Goal: Task Accomplishment & Management: Use online tool/utility

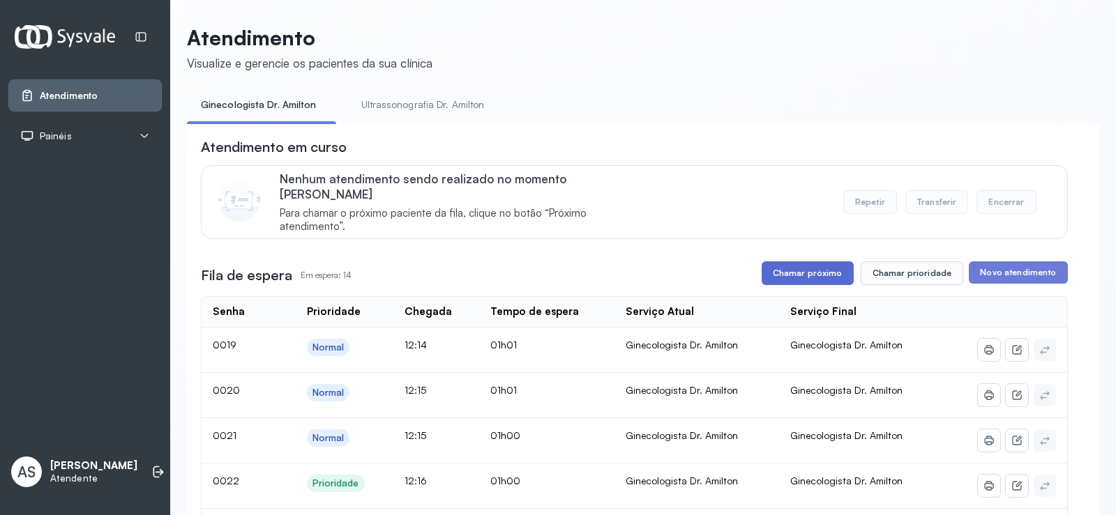
click at [803, 262] on button "Chamar próximo" at bounding box center [808, 274] width 92 height 24
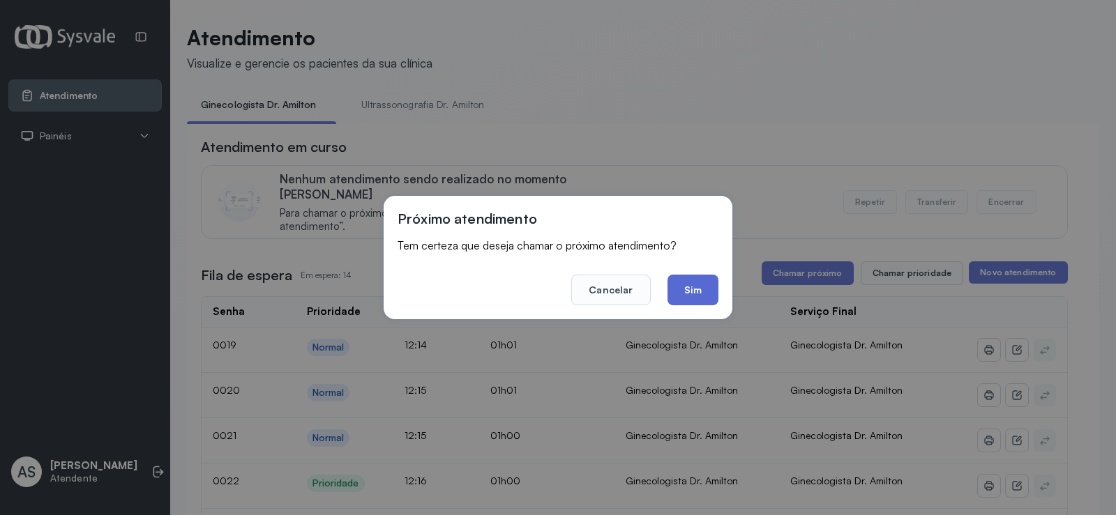
click at [683, 287] on button "Sim" at bounding box center [692, 290] width 51 height 31
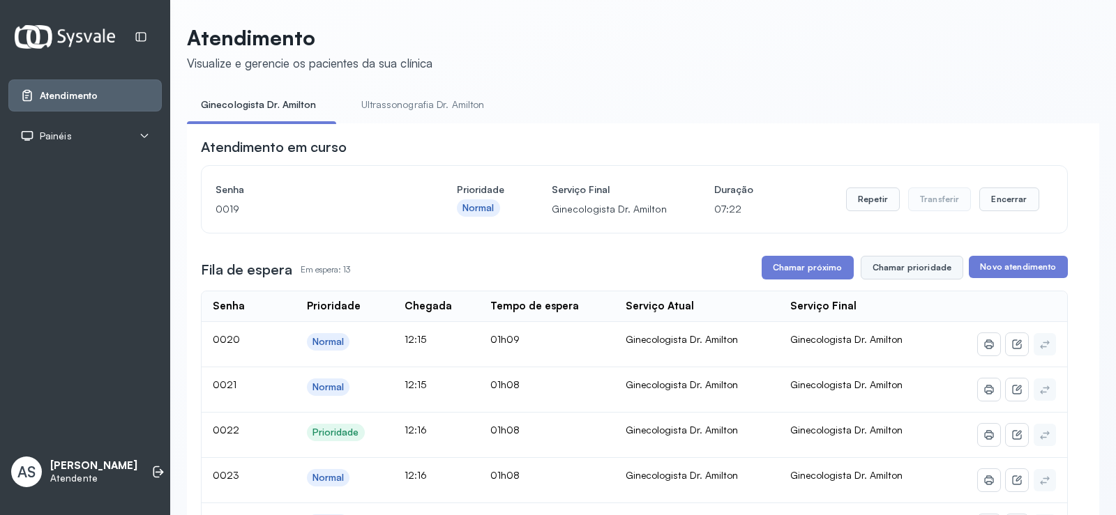
click at [908, 271] on button "Chamar prioridade" at bounding box center [912, 268] width 103 height 24
click at [903, 266] on button "Chamar prioridade" at bounding box center [912, 268] width 103 height 24
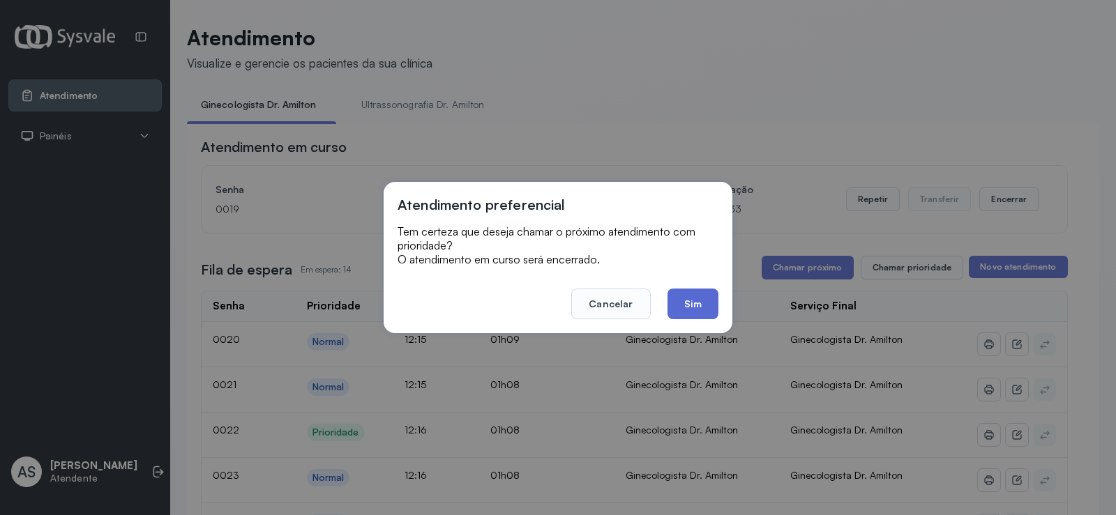
click at [700, 301] on button "Sim" at bounding box center [692, 304] width 51 height 31
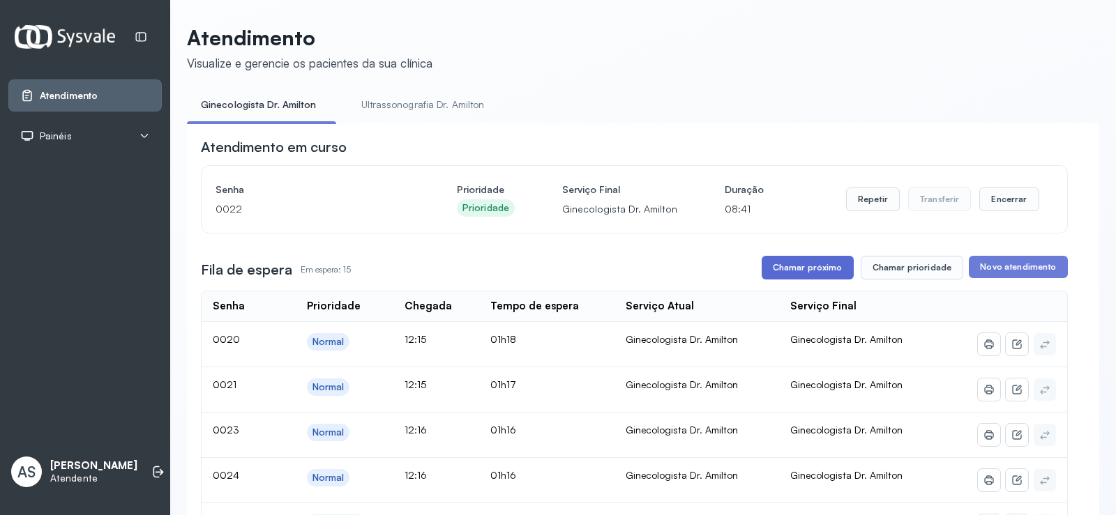
click at [811, 268] on button "Chamar próximo" at bounding box center [808, 268] width 92 height 24
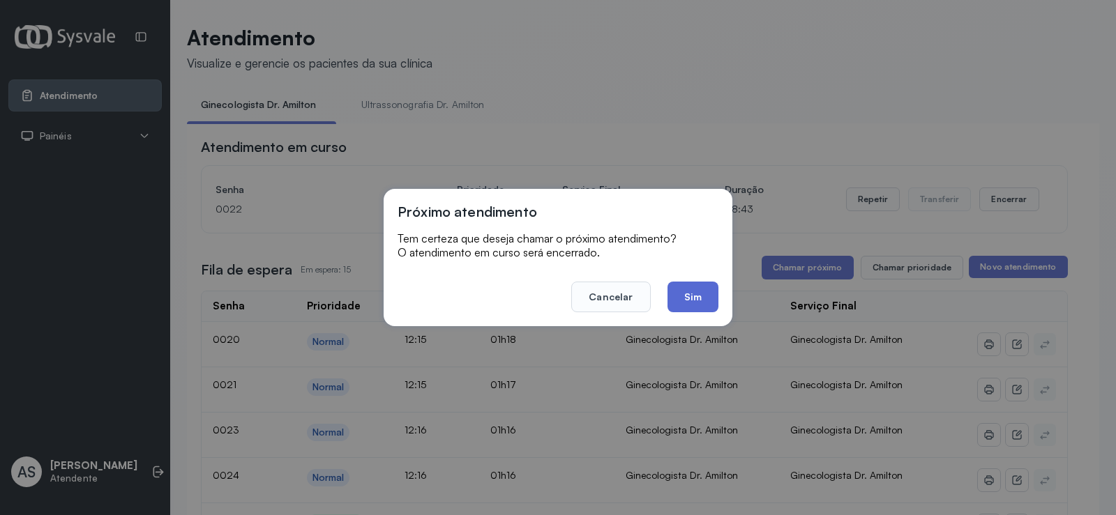
click at [689, 294] on button "Sim" at bounding box center [692, 297] width 51 height 31
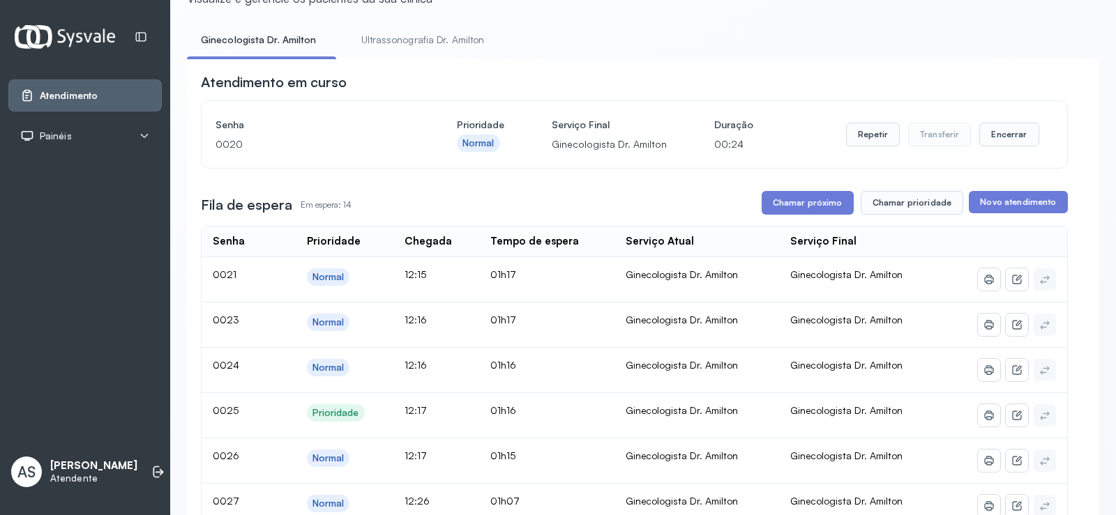
scroll to position [59, 0]
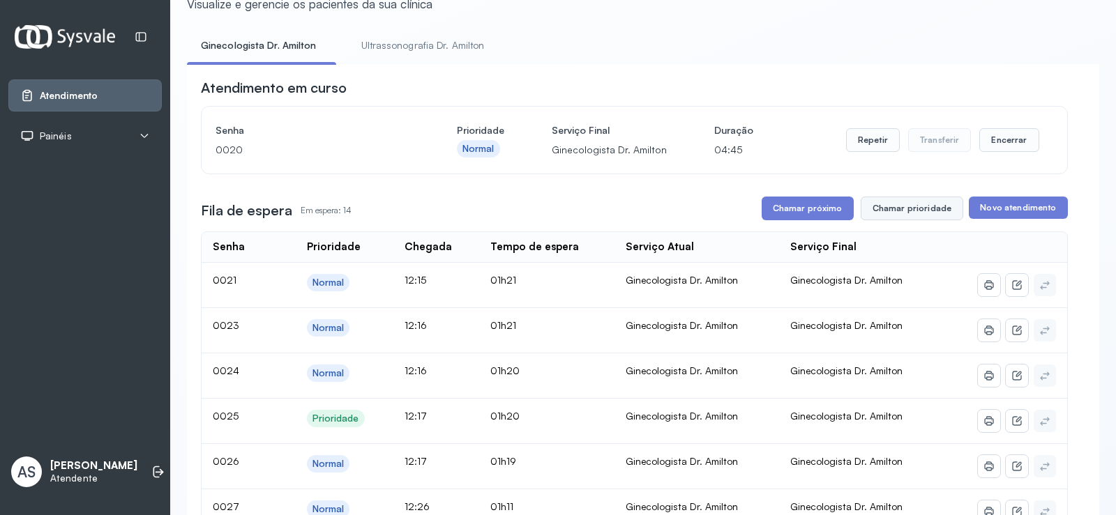
click at [888, 205] on button "Chamar prioridade" at bounding box center [912, 209] width 103 height 24
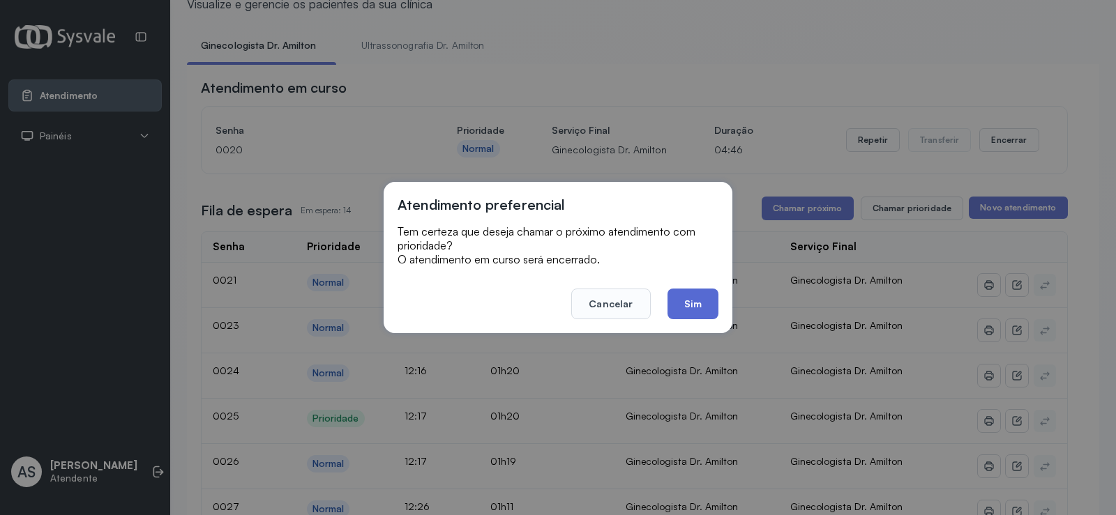
click at [703, 299] on button "Sim" at bounding box center [692, 304] width 51 height 31
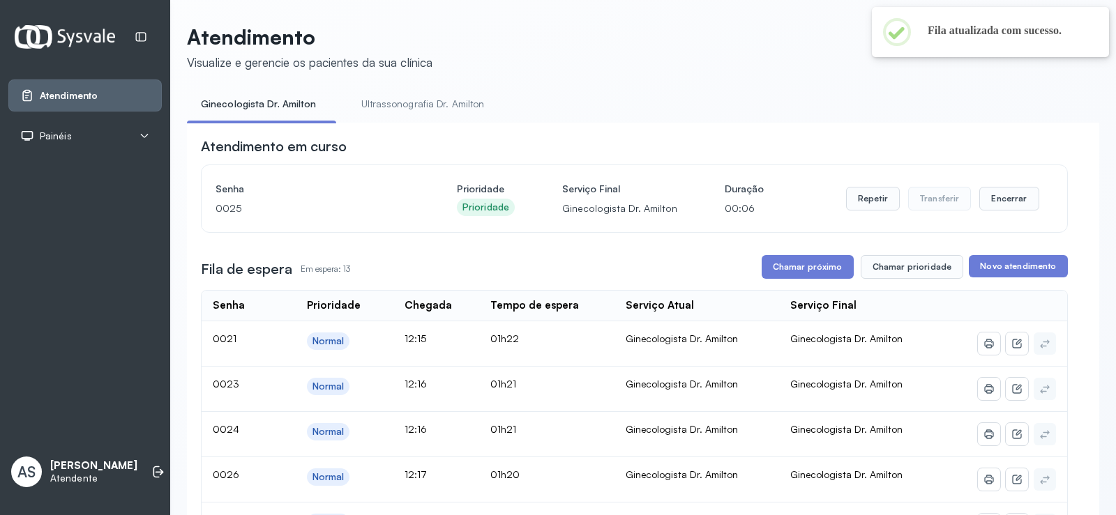
scroll to position [0, 0]
click at [801, 262] on button "Chamar próximo" at bounding box center [808, 268] width 92 height 24
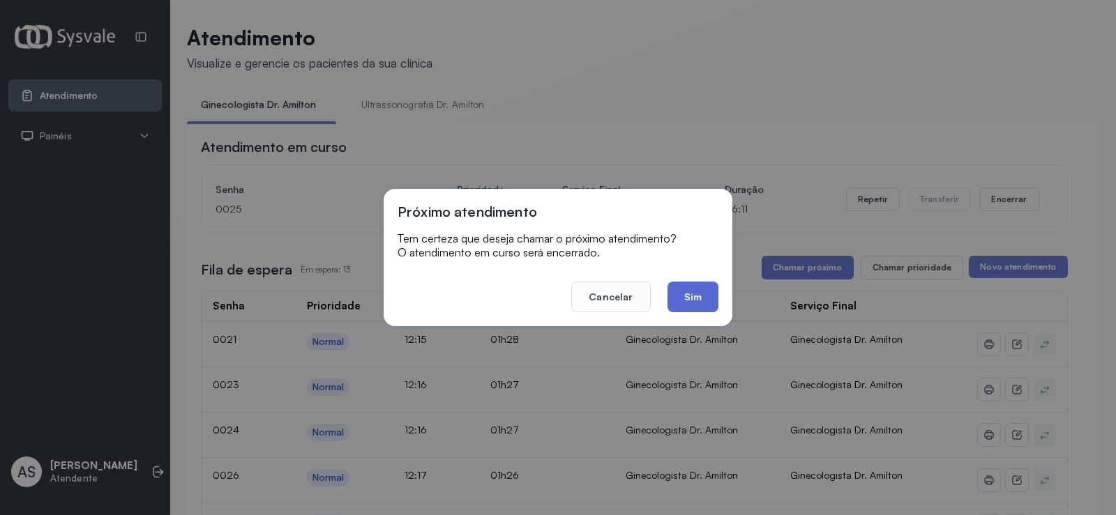
click at [702, 287] on button "Sim" at bounding box center [692, 297] width 51 height 31
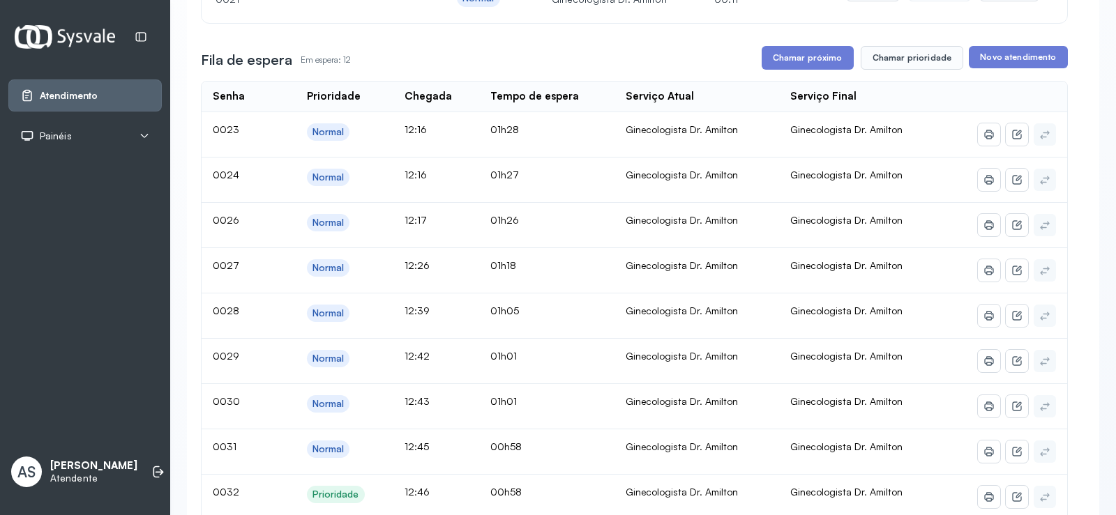
scroll to position [209, 0]
click at [795, 54] on button "Chamar próximo" at bounding box center [808, 59] width 92 height 24
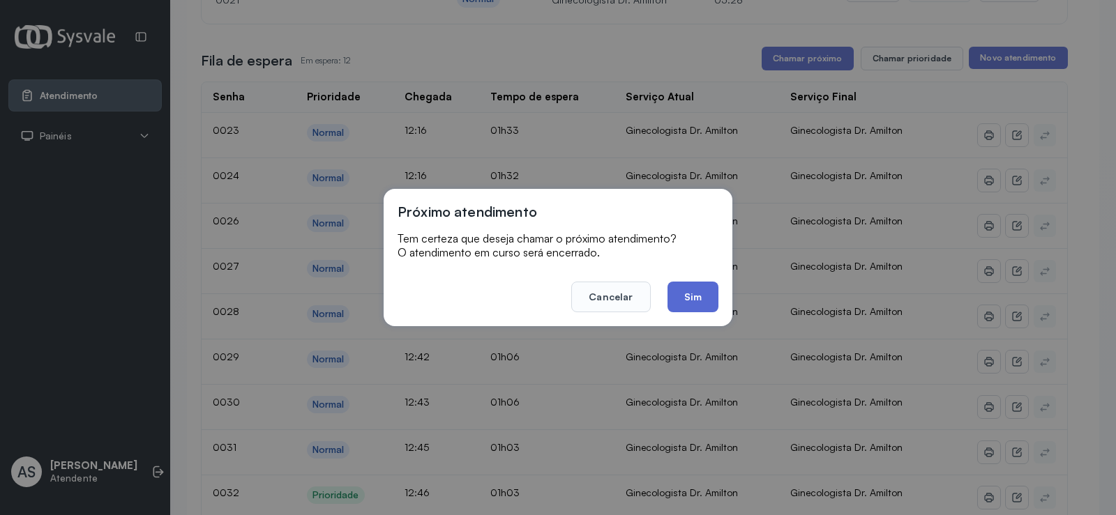
click at [683, 296] on button "Sim" at bounding box center [692, 297] width 51 height 31
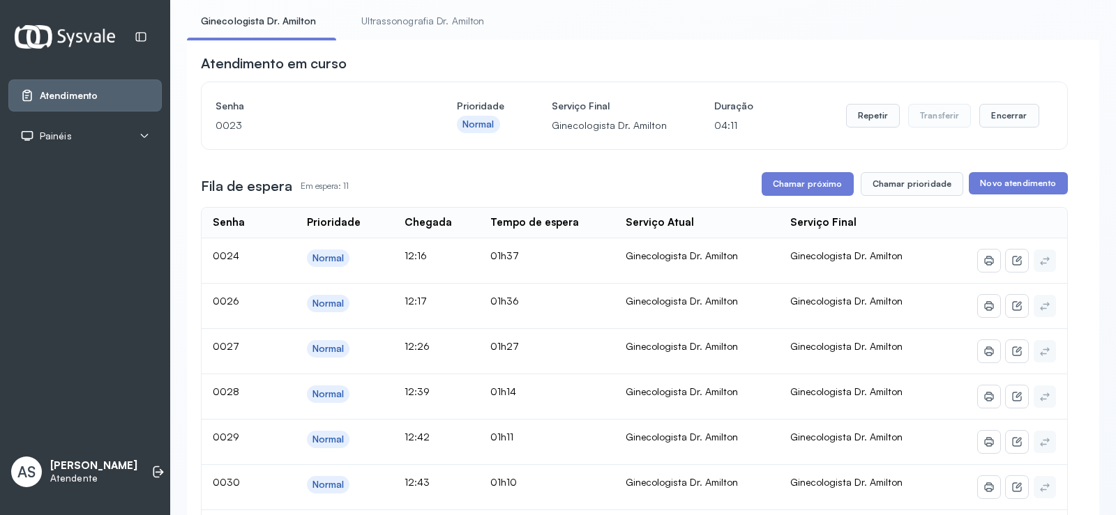
scroll to position [183, 0]
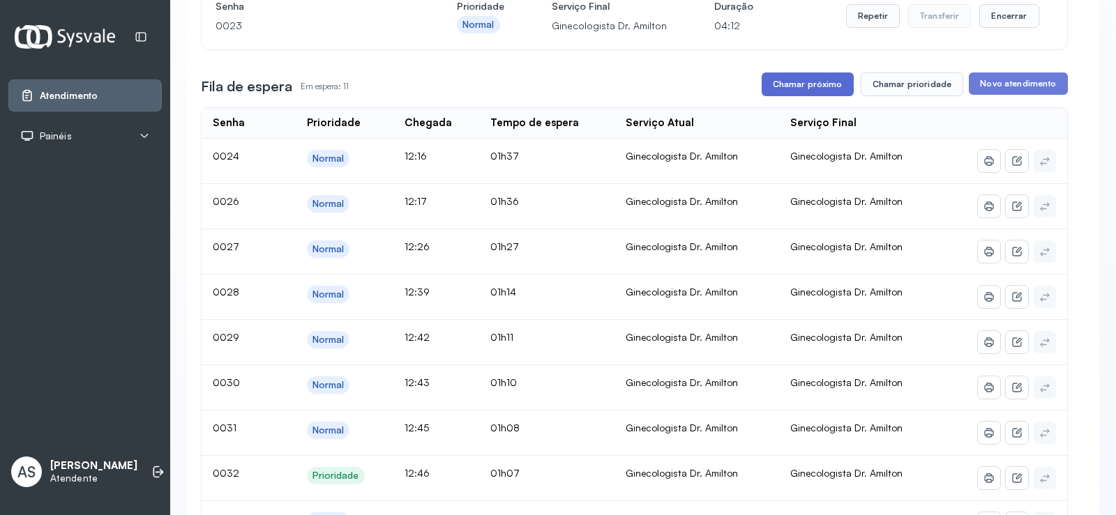
click at [824, 84] on button "Chamar próximo" at bounding box center [808, 85] width 92 height 24
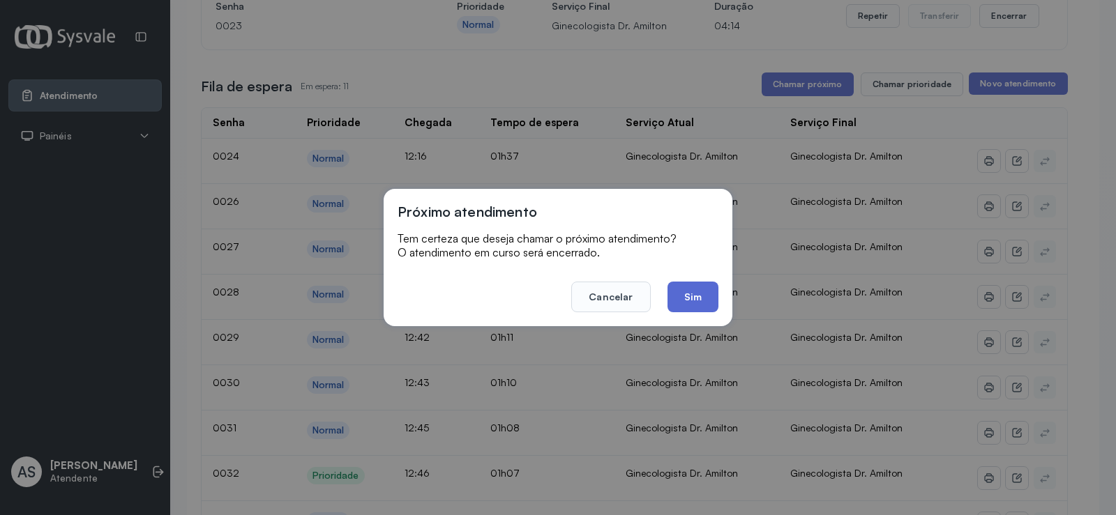
click at [691, 296] on button "Sim" at bounding box center [692, 297] width 51 height 31
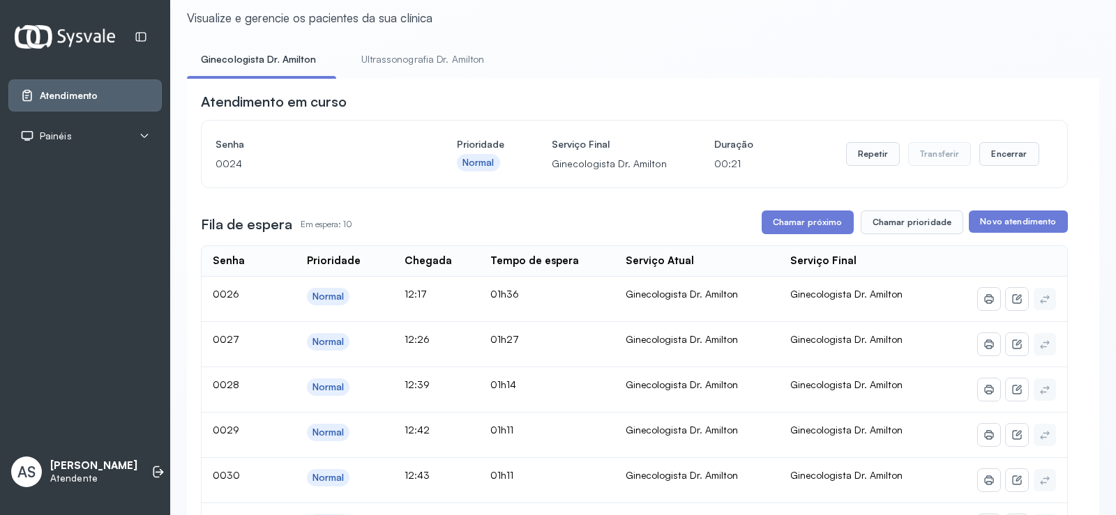
scroll to position [44, 0]
click at [796, 223] on button "Chamar próximo" at bounding box center [808, 224] width 92 height 24
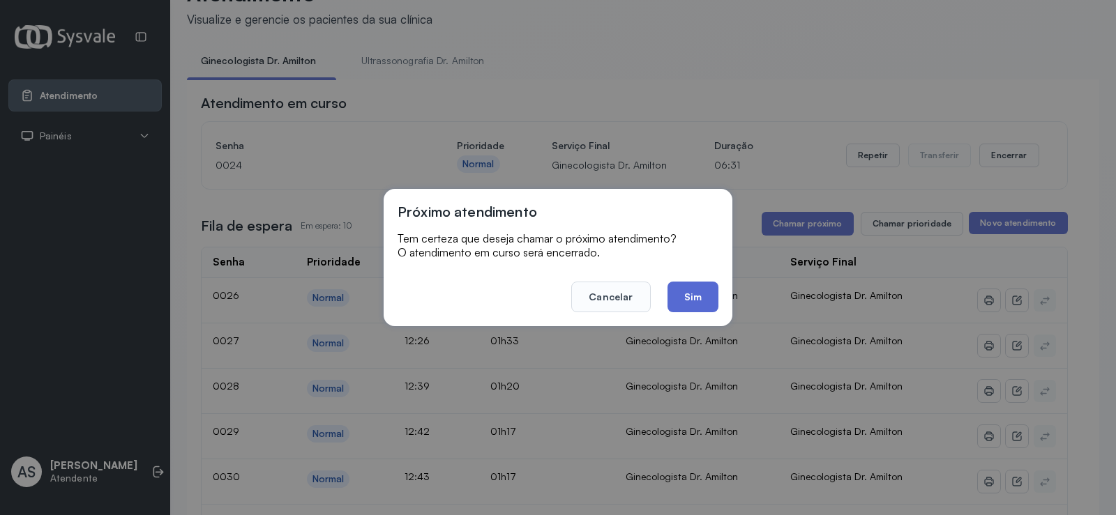
click at [694, 290] on button "Sim" at bounding box center [692, 297] width 51 height 31
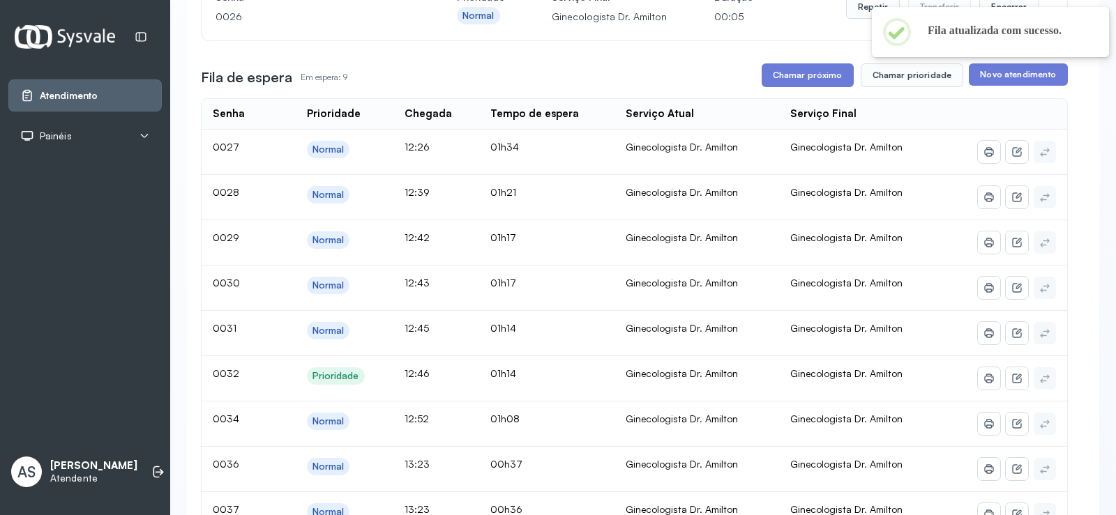
scroll to position [253, 0]
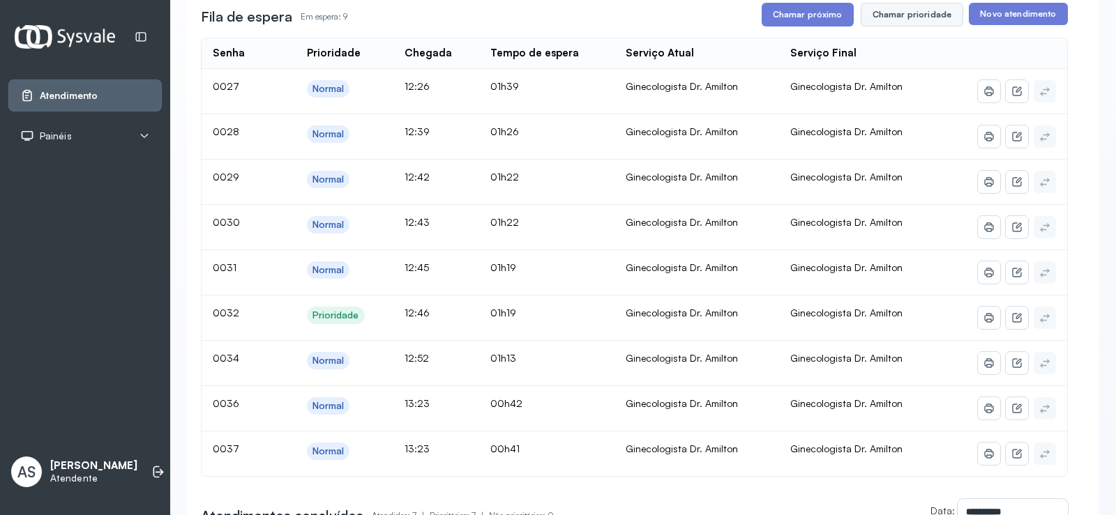
click at [905, 17] on button "Chamar prioridade" at bounding box center [912, 15] width 103 height 24
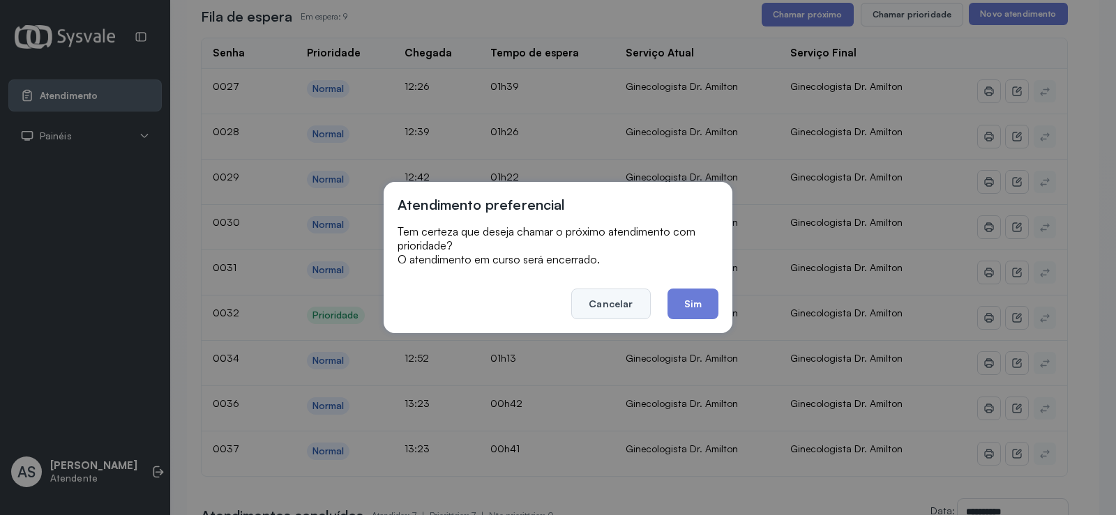
click at [623, 299] on button "Cancelar" at bounding box center [610, 304] width 79 height 31
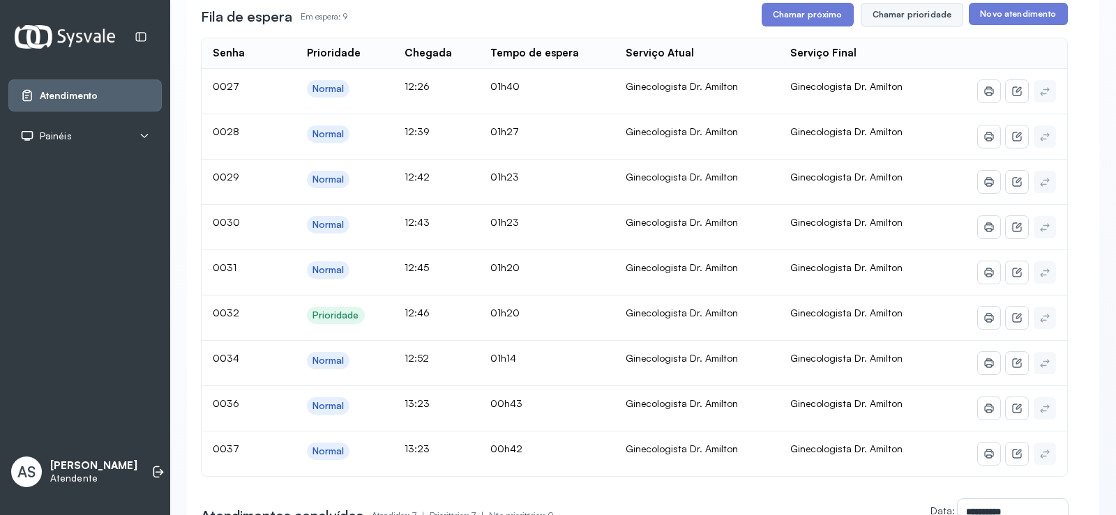
click at [901, 14] on button "Chamar prioridade" at bounding box center [912, 15] width 103 height 24
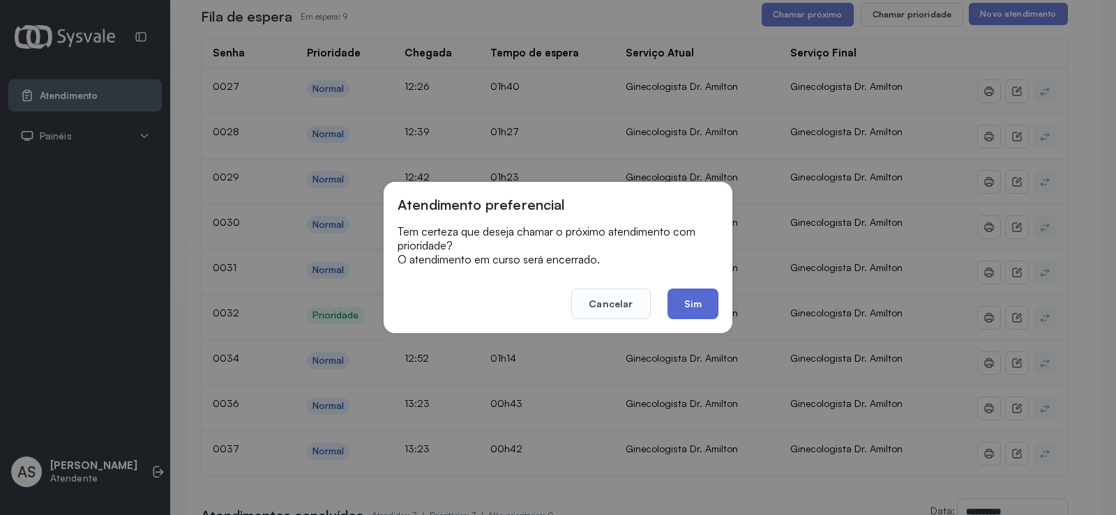
click at [693, 299] on button "Sim" at bounding box center [692, 304] width 51 height 31
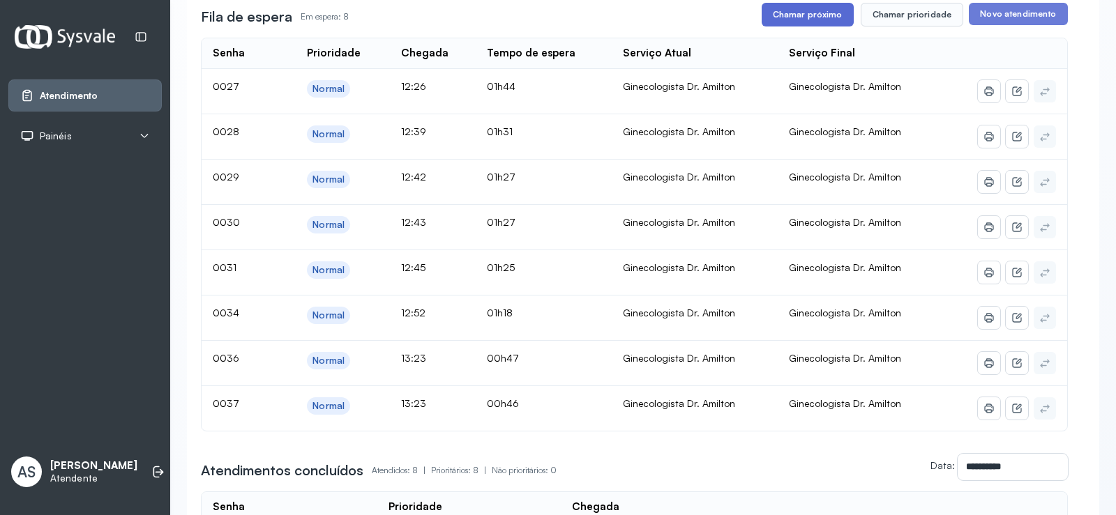
click at [803, 16] on button "Chamar próximo" at bounding box center [808, 15] width 92 height 24
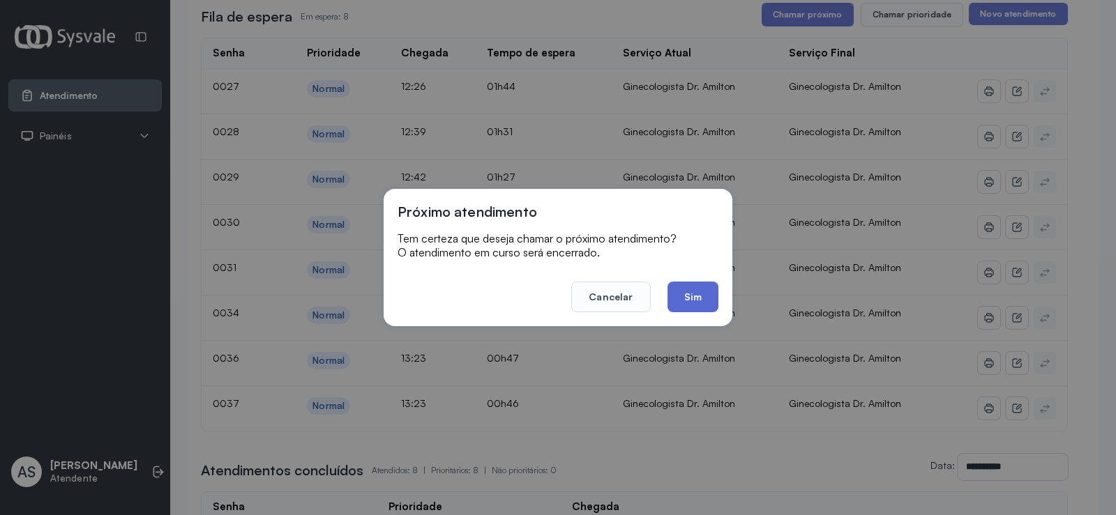
click at [681, 289] on button "Sim" at bounding box center [692, 297] width 51 height 31
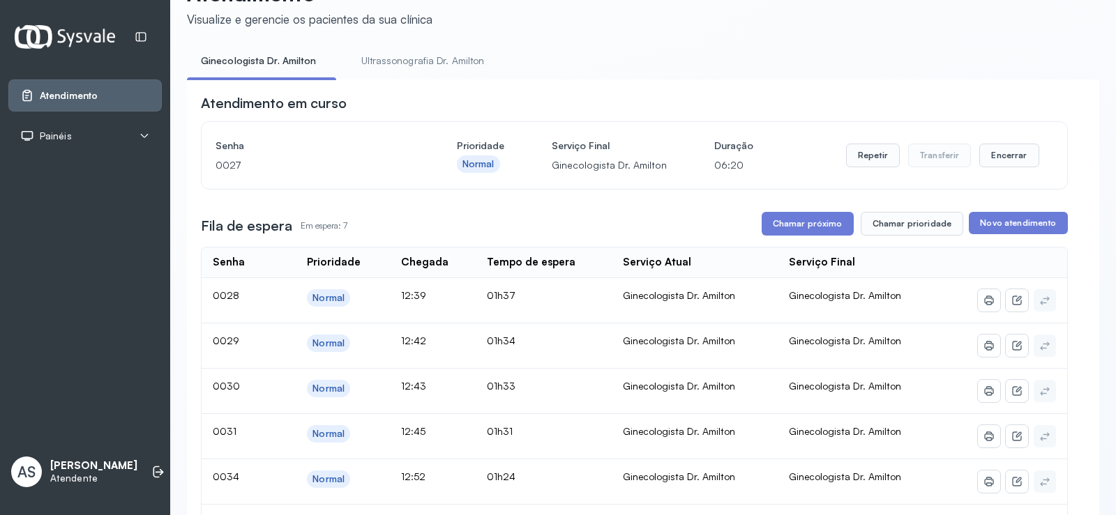
scroll to position [183, 0]
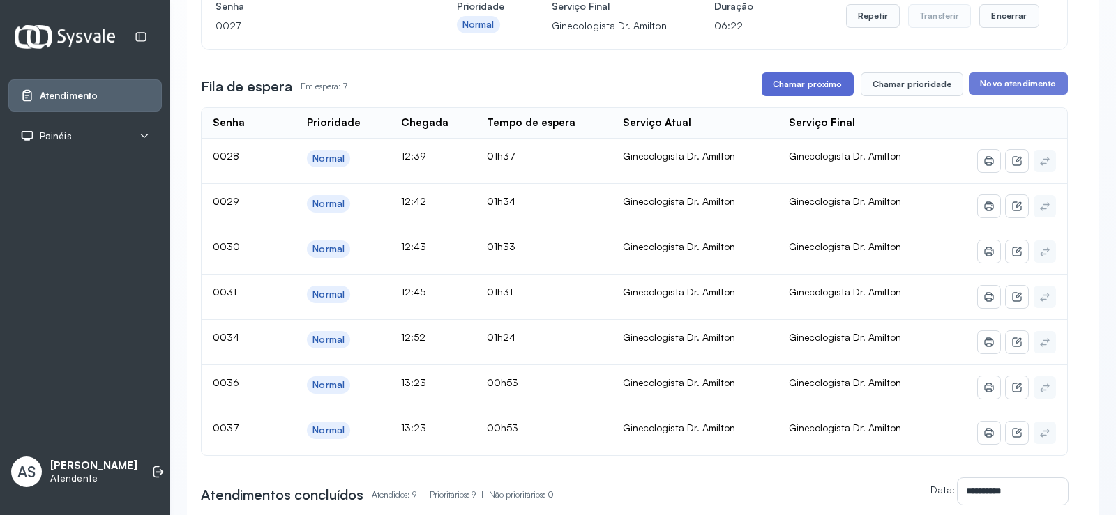
click at [790, 86] on button "Chamar próximo" at bounding box center [808, 85] width 92 height 24
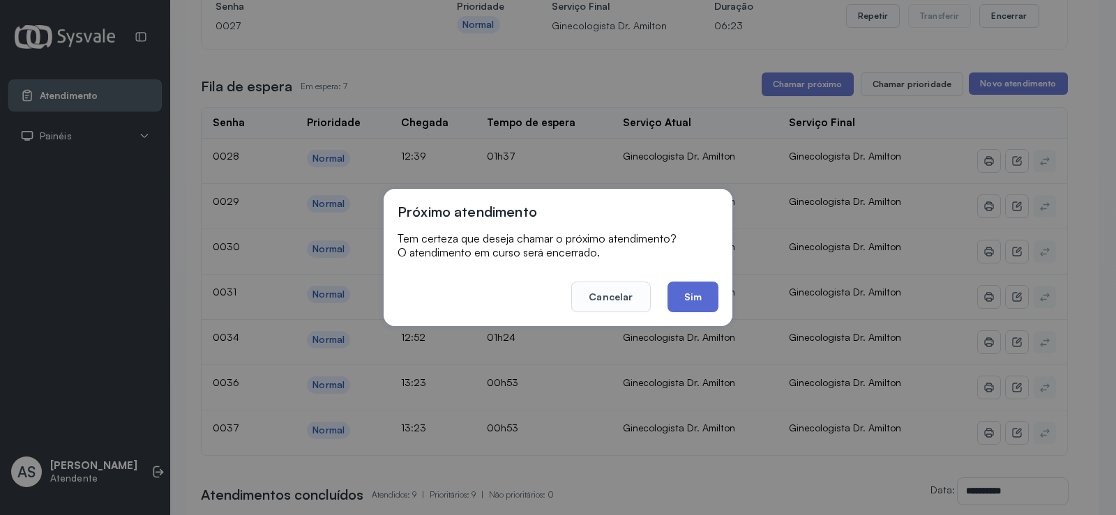
click at [697, 294] on button "Sim" at bounding box center [692, 297] width 51 height 31
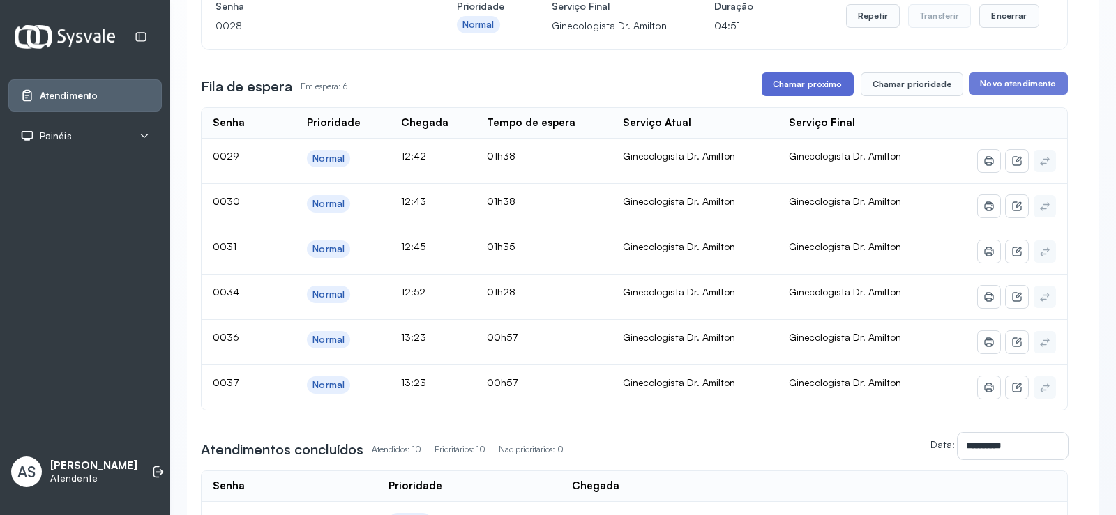
click at [797, 80] on button "Chamar próximo" at bounding box center [808, 85] width 92 height 24
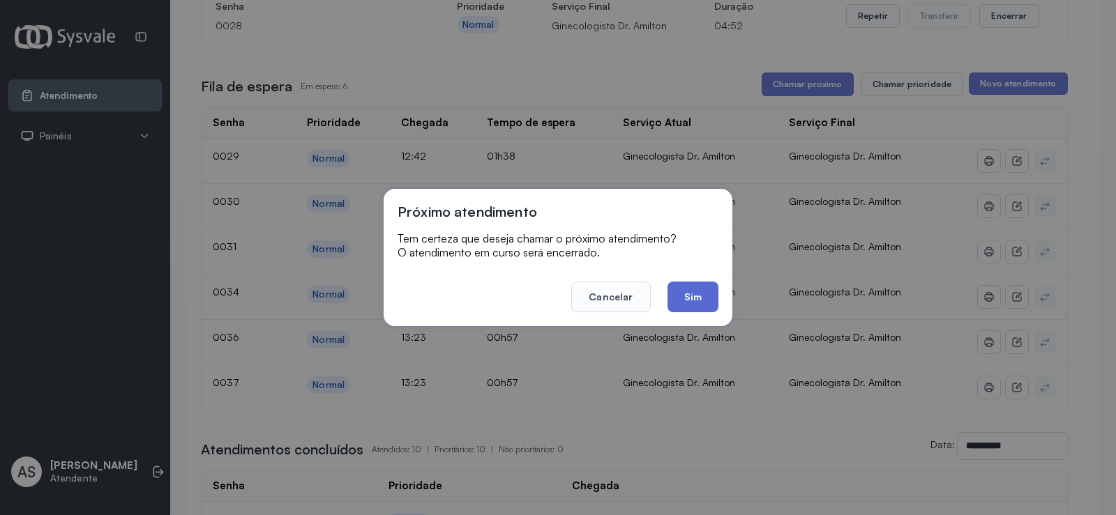
click at [702, 294] on button "Sim" at bounding box center [692, 297] width 51 height 31
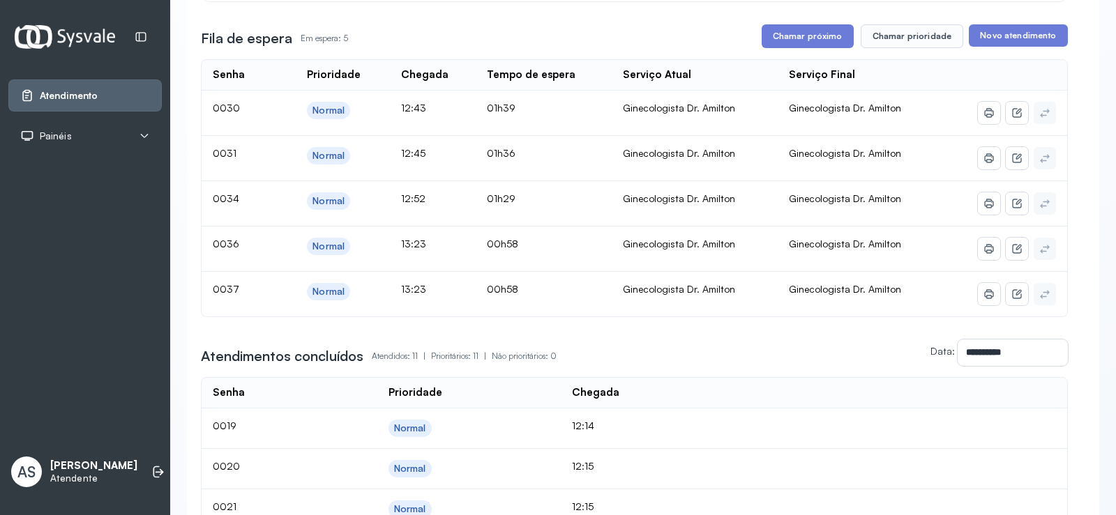
scroll to position [224, 0]
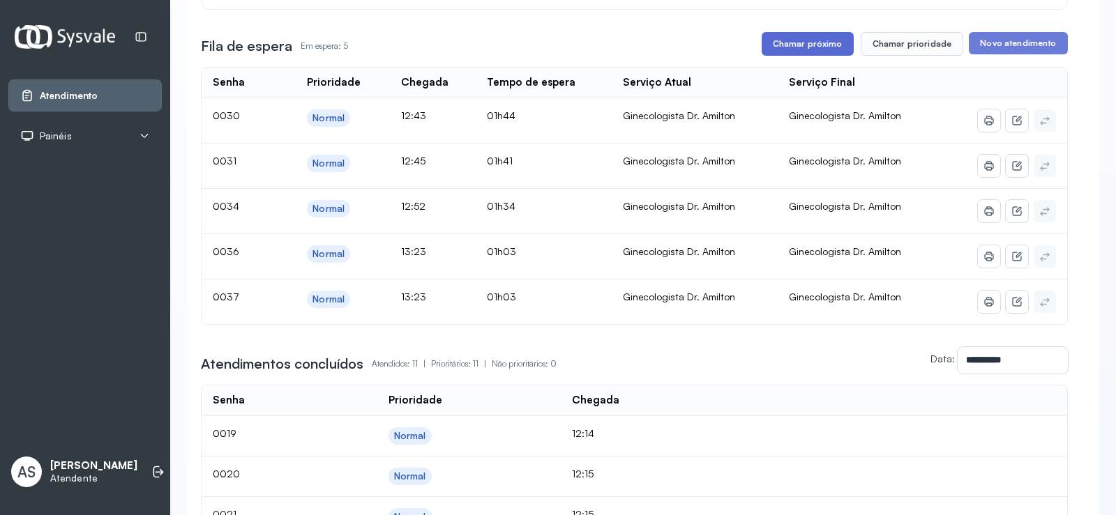
click at [804, 47] on button "Chamar próximo" at bounding box center [808, 44] width 92 height 24
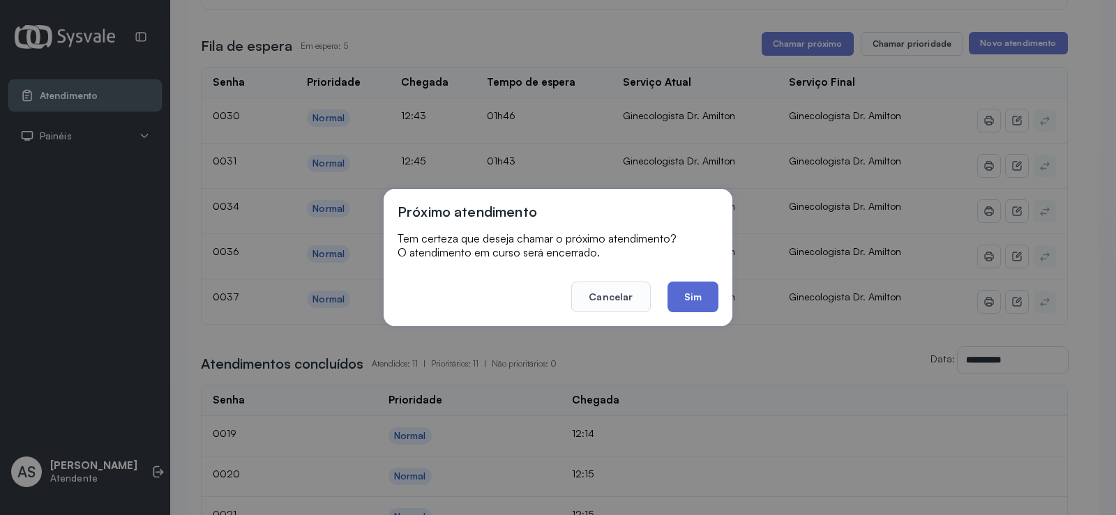
click at [715, 294] on button "Sim" at bounding box center [692, 297] width 51 height 31
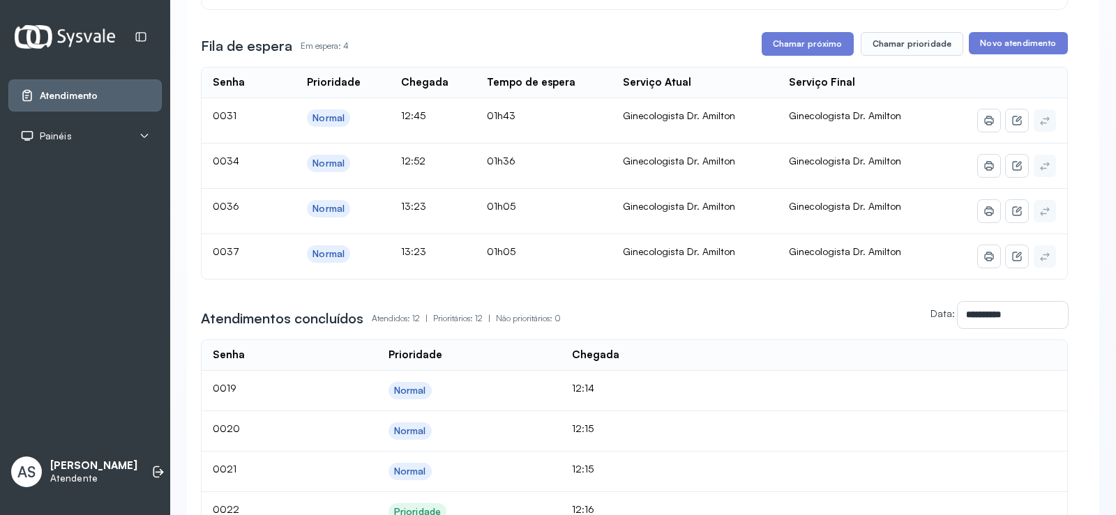
scroll to position [15, 0]
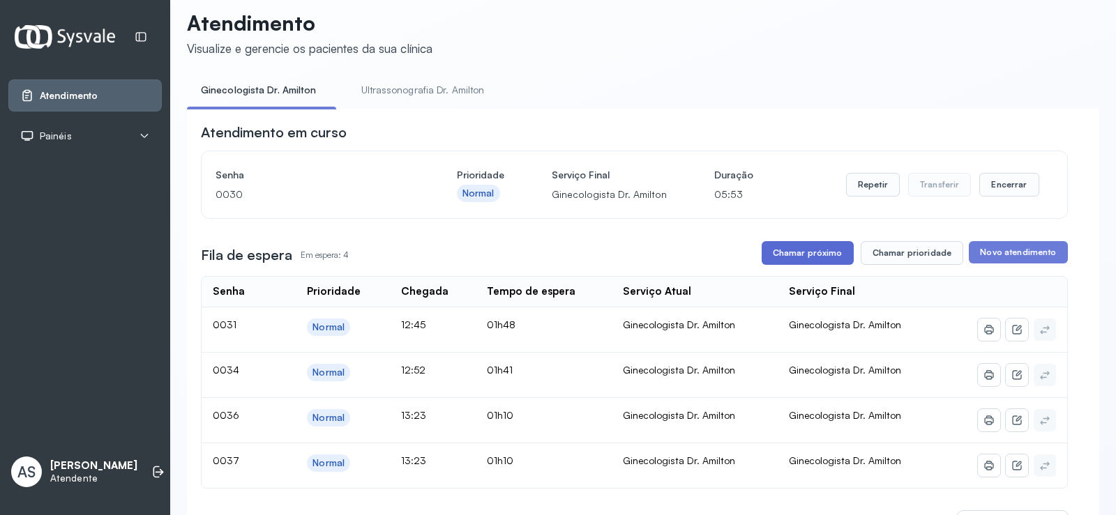
click at [808, 252] on button "Chamar próximo" at bounding box center [808, 253] width 92 height 24
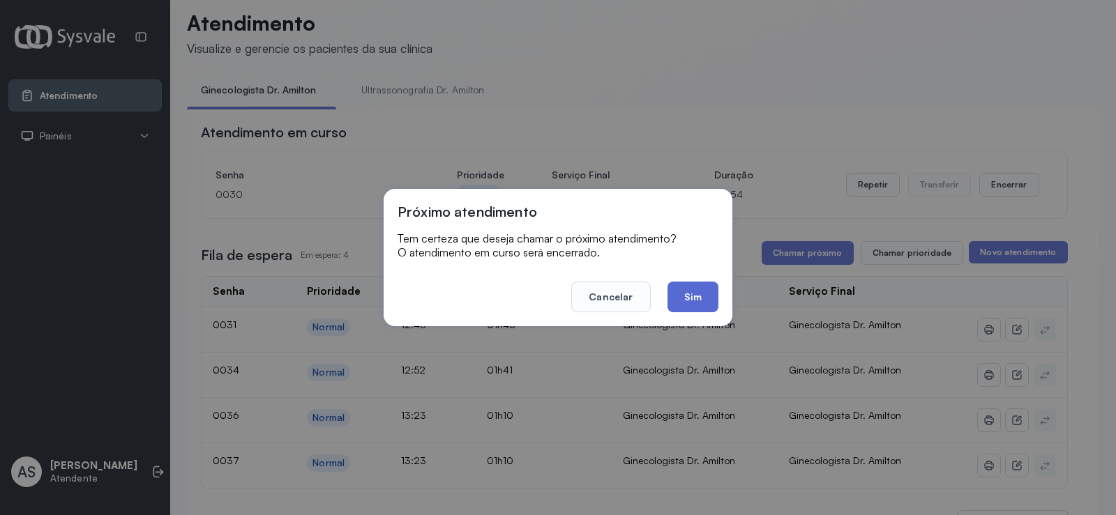
click at [684, 293] on button "Sim" at bounding box center [692, 297] width 51 height 31
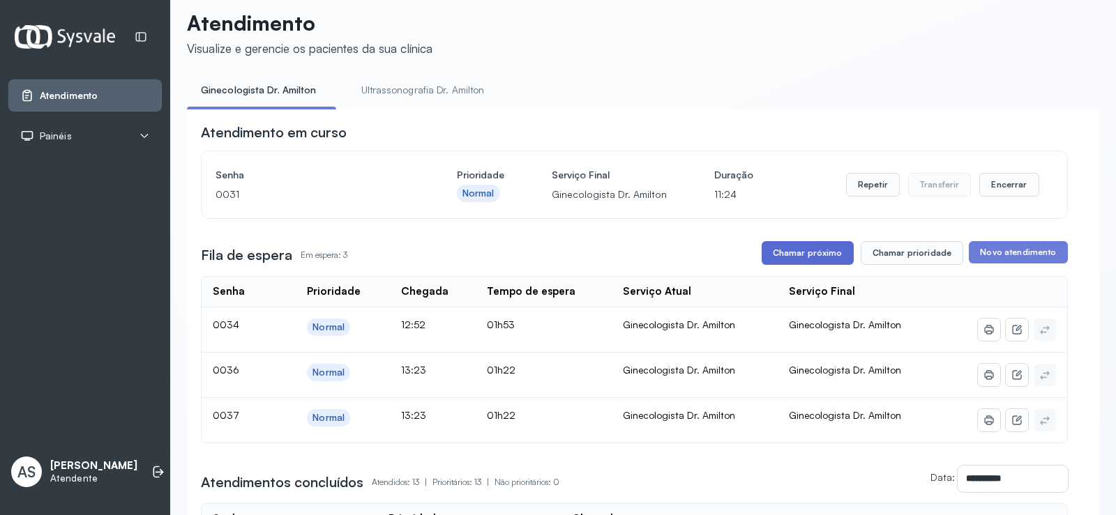
click at [809, 257] on button "Chamar próximo" at bounding box center [808, 253] width 92 height 24
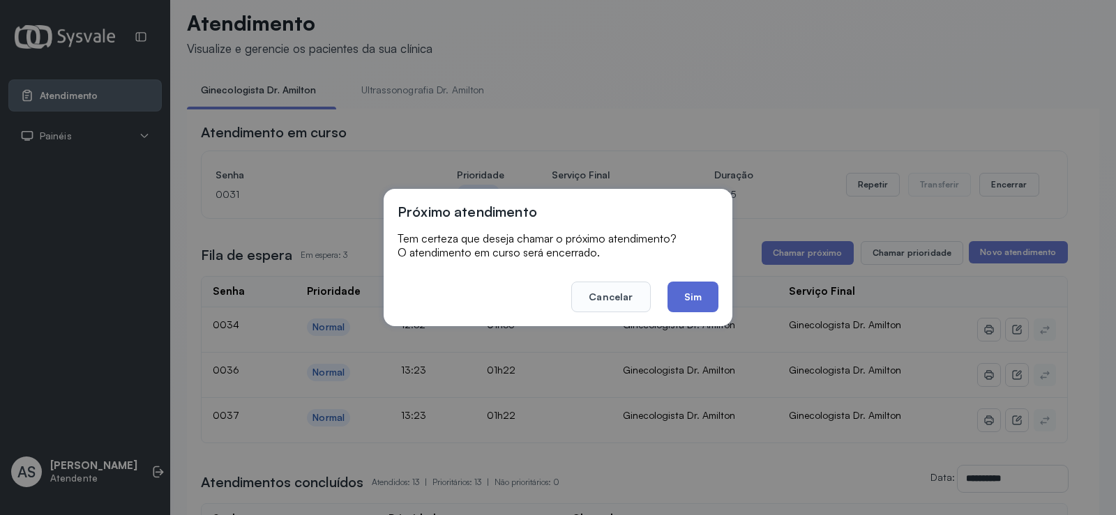
click at [704, 291] on button "Sim" at bounding box center [692, 297] width 51 height 31
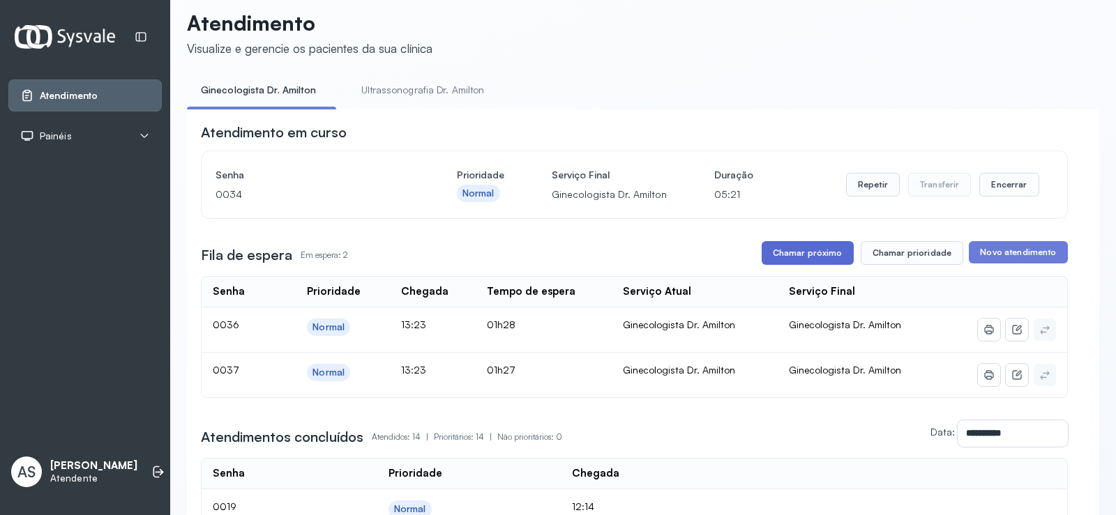
click at [794, 258] on button "Chamar próximo" at bounding box center [808, 253] width 92 height 24
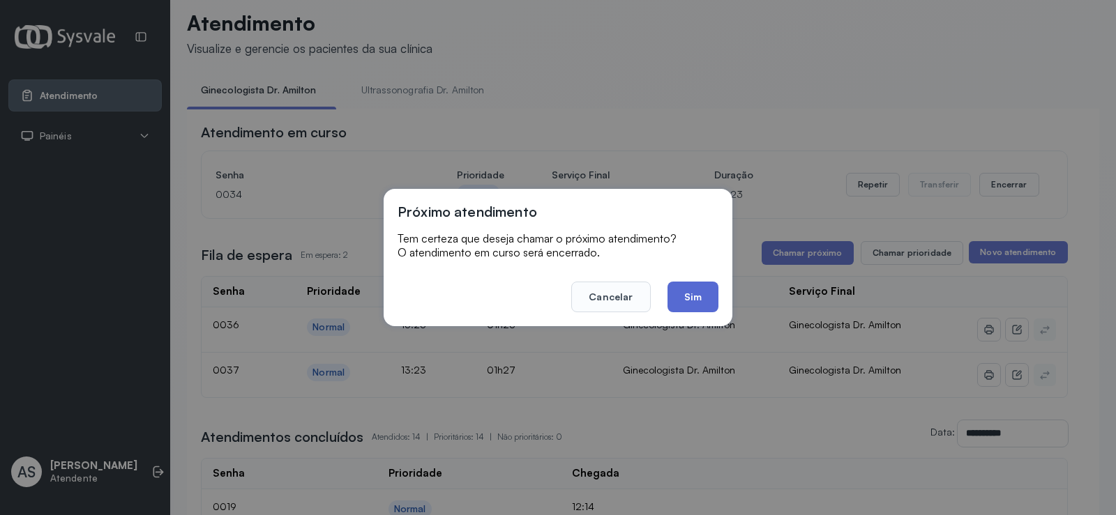
click at [697, 299] on button "Sim" at bounding box center [692, 297] width 51 height 31
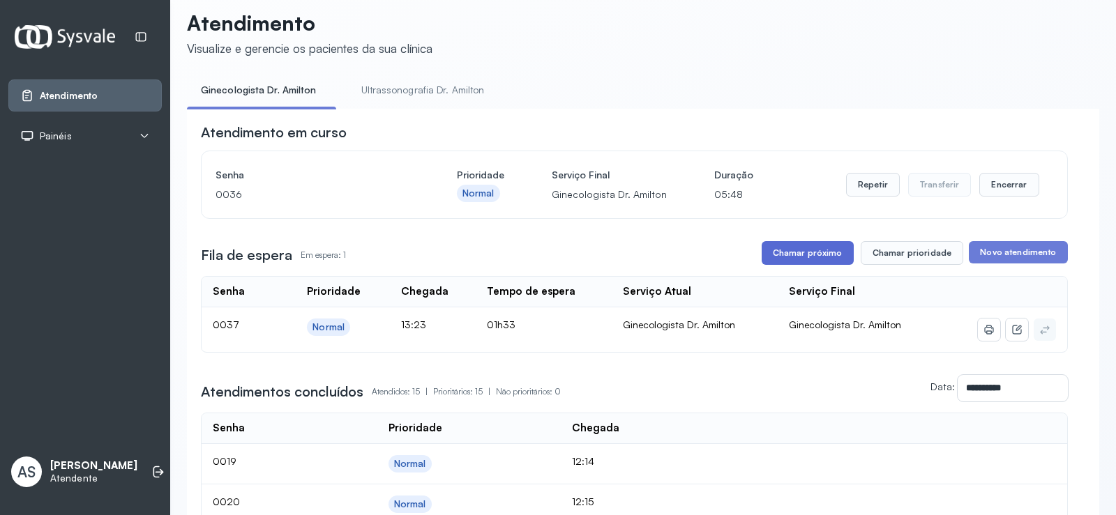
click at [815, 247] on button "Chamar próximo" at bounding box center [808, 253] width 92 height 24
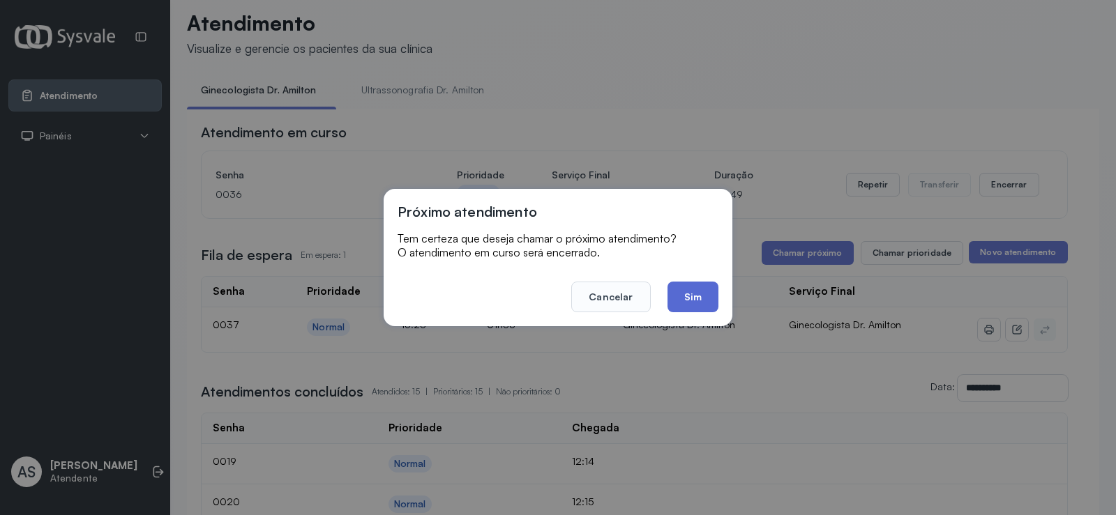
click at [681, 298] on button "Sim" at bounding box center [692, 297] width 51 height 31
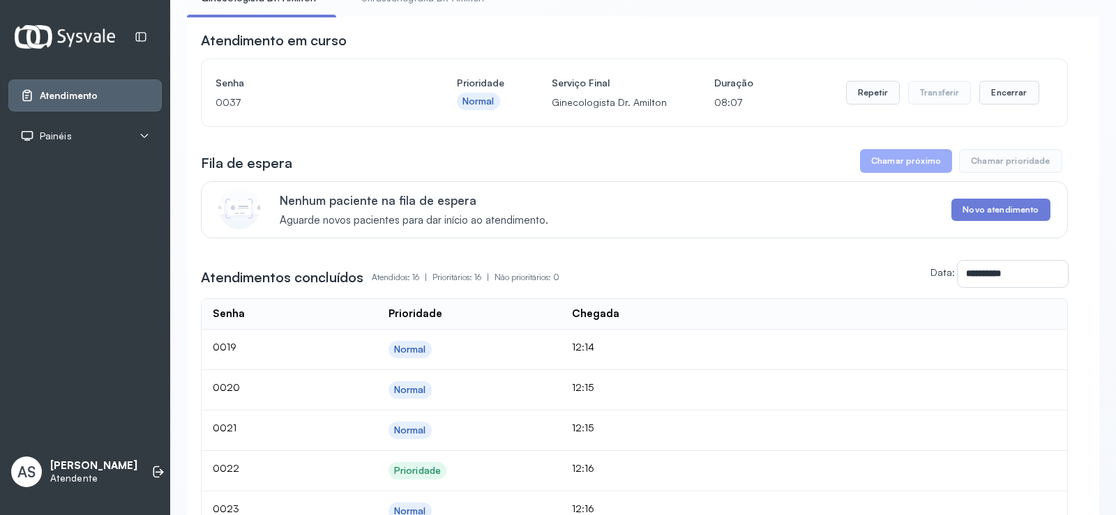
scroll to position [82, 0]
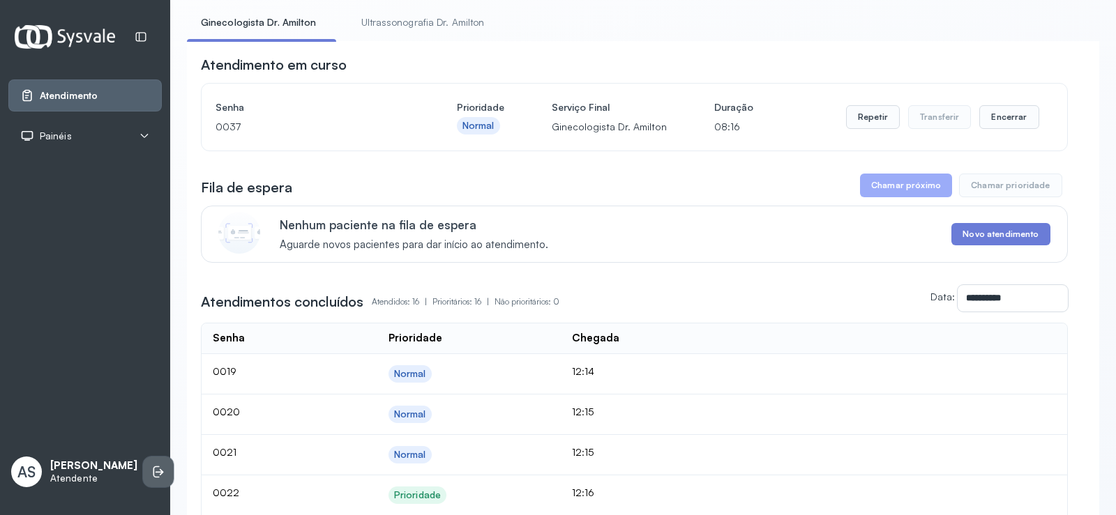
click at [143, 460] on li at bounding box center [158, 472] width 31 height 31
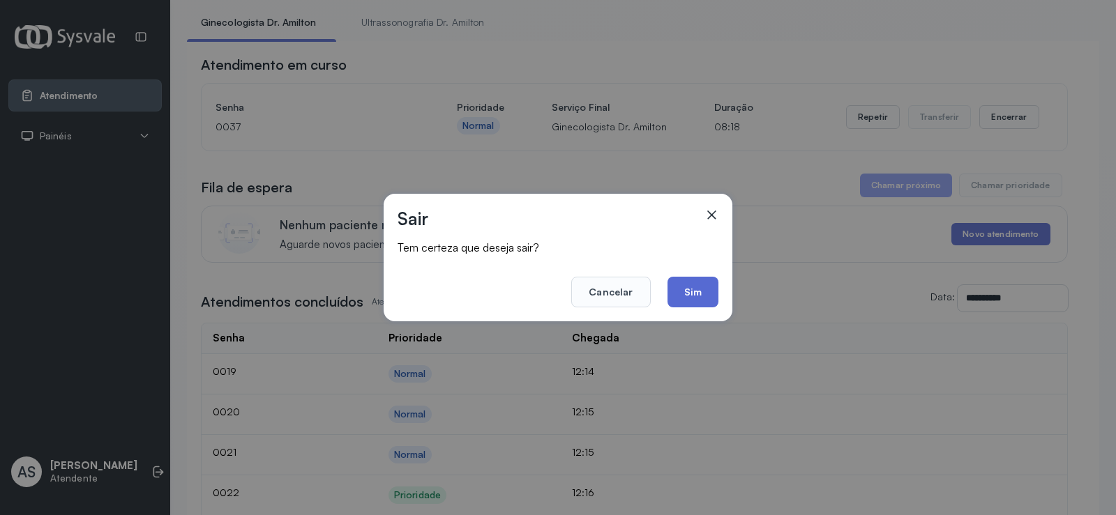
click at [698, 289] on button "Sim" at bounding box center [692, 292] width 51 height 31
